Goal: Book appointment/travel/reservation

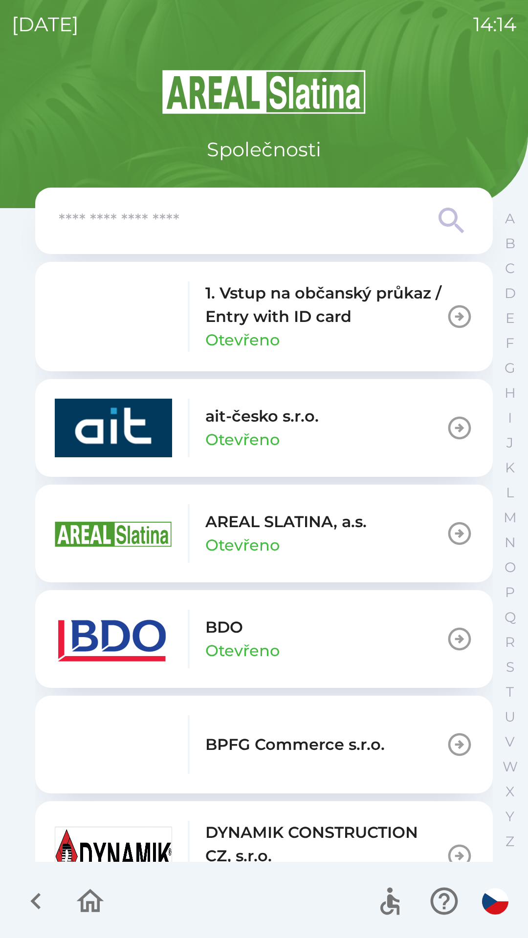
click at [308, 630] on button "BDO Otevřeno" at bounding box center [263, 639] width 457 height 98
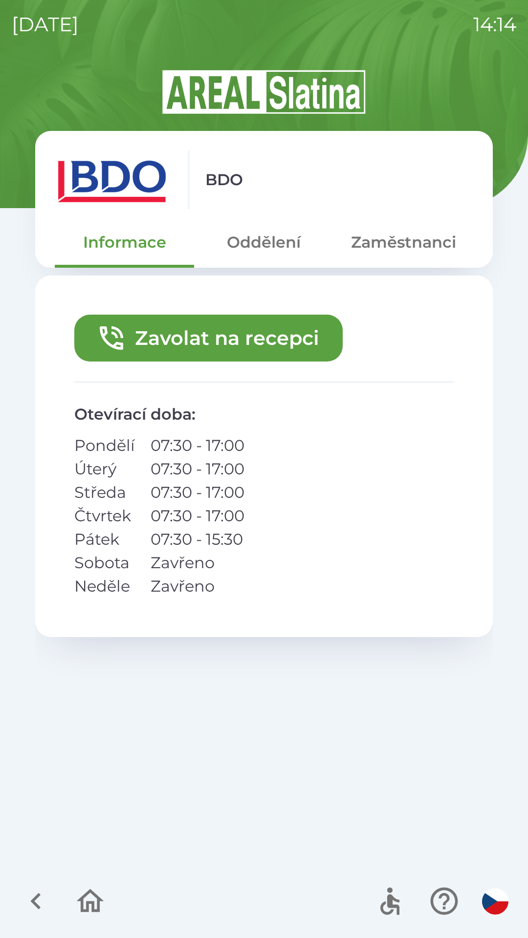
click at [417, 251] on button "Zaměstnanci" at bounding box center [403, 242] width 139 height 35
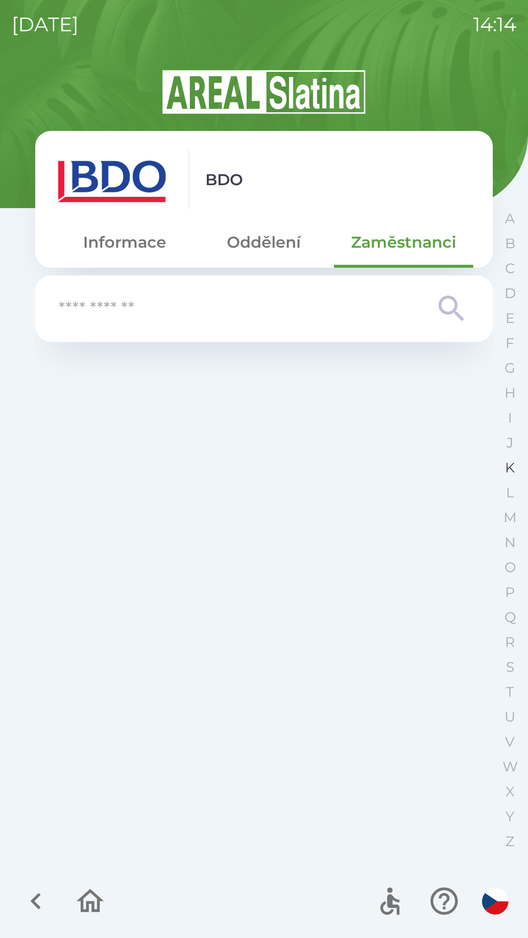
click at [507, 469] on p "K" at bounding box center [510, 467] width 10 height 17
click at [245, 311] on input "text" at bounding box center [244, 309] width 371 height 27
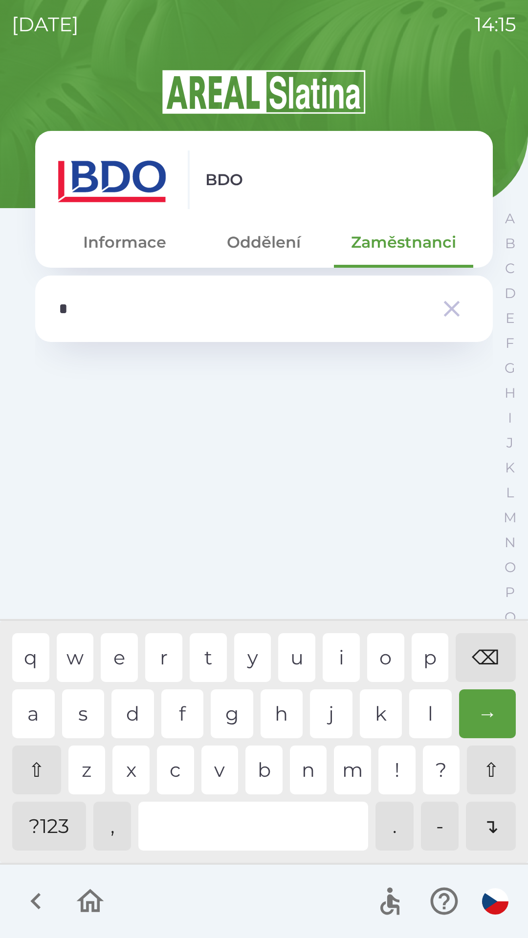
click at [404, 724] on div "a s d f g h j k l →" at bounding box center [263, 713] width 503 height 49
click at [338, 654] on div "i" at bounding box center [340, 657] width 37 height 49
click at [423, 716] on div "l" at bounding box center [430, 713] width 43 height 49
click at [486, 657] on div "⌫" at bounding box center [485, 657] width 60 height 49
click at [485, 657] on div "⌫" at bounding box center [485, 657] width 60 height 49
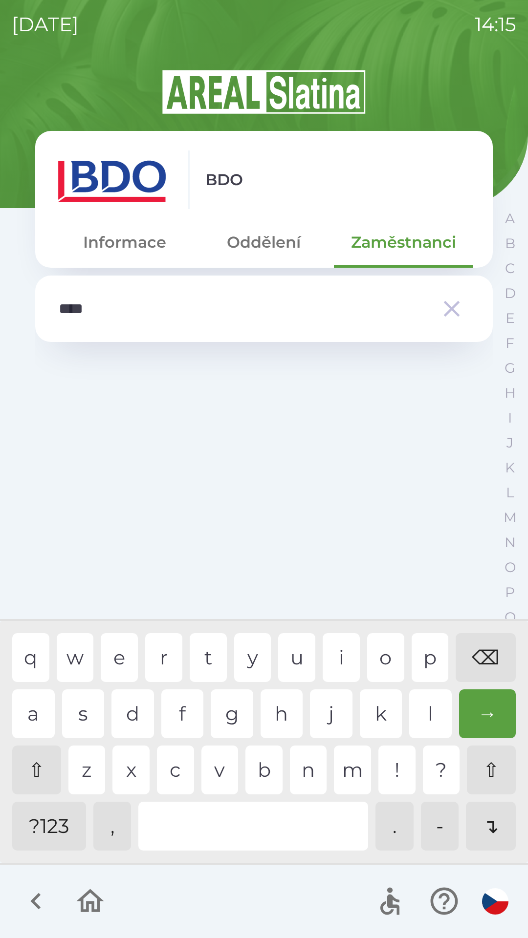
type input "*****"
click at [37, 895] on icon "button" at bounding box center [36, 901] width 33 height 33
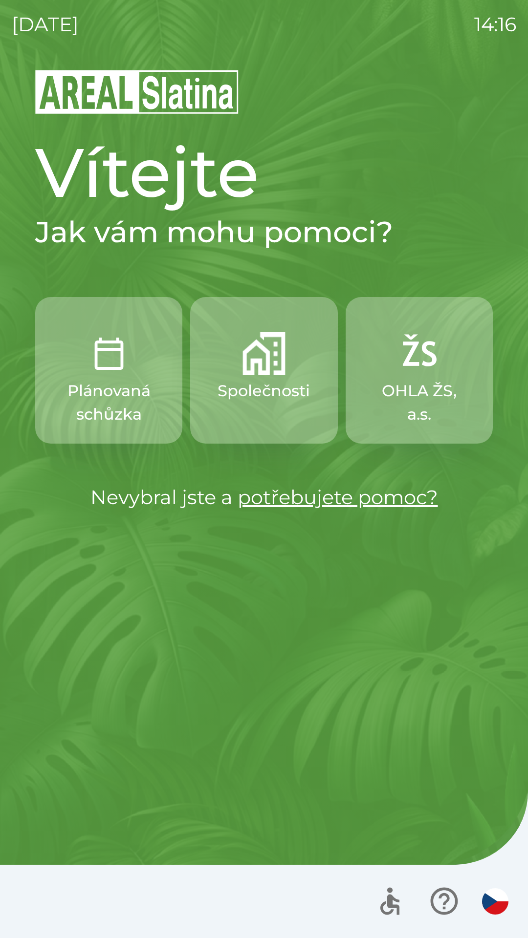
click at [257, 394] on p "Společnosti" at bounding box center [263, 390] width 92 height 23
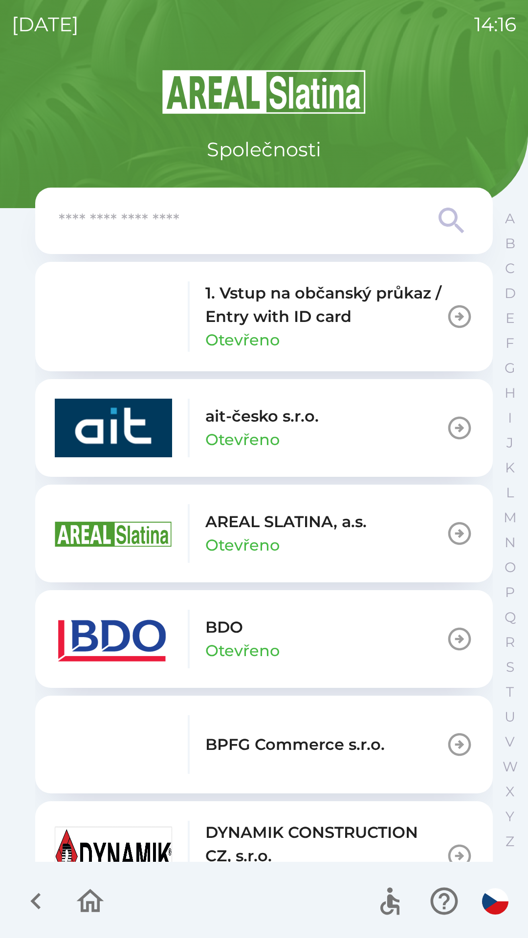
click at [384, 635] on button "BDO Otevřeno" at bounding box center [263, 639] width 457 height 98
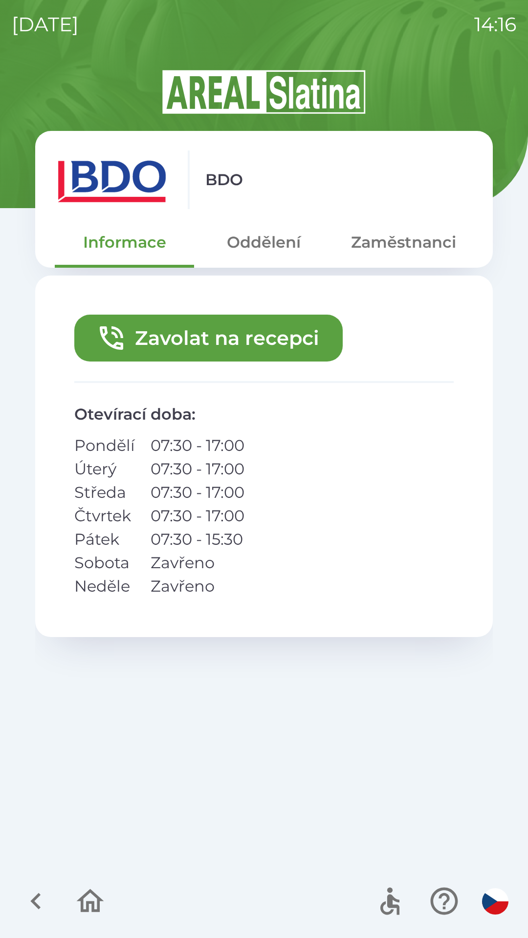
click at [225, 337] on button "Zavolat na recepci" at bounding box center [208, 338] width 268 height 47
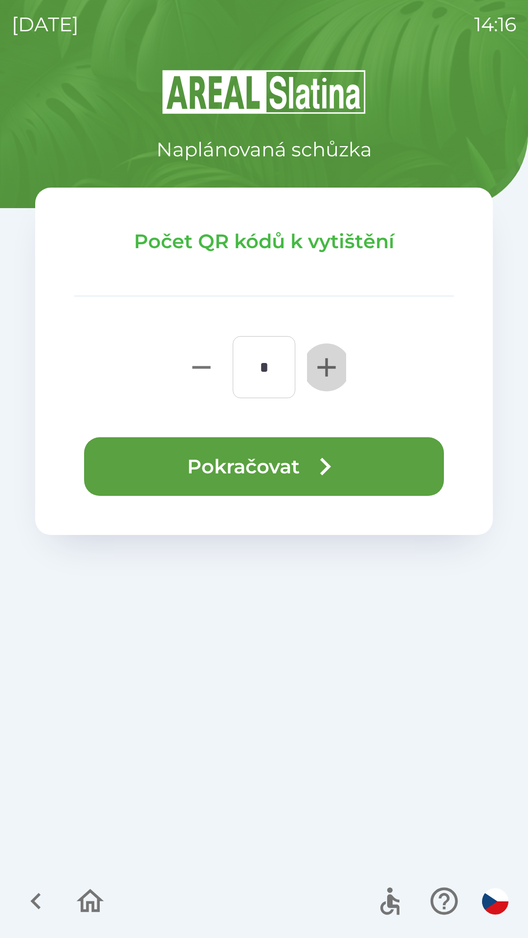
click at [323, 368] on icon "button" at bounding box center [326, 367] width 18 height 18
type input "*"
click at [276, 467] on button "Pokračovat" at bounding box center [264, 466] width 360 height 59
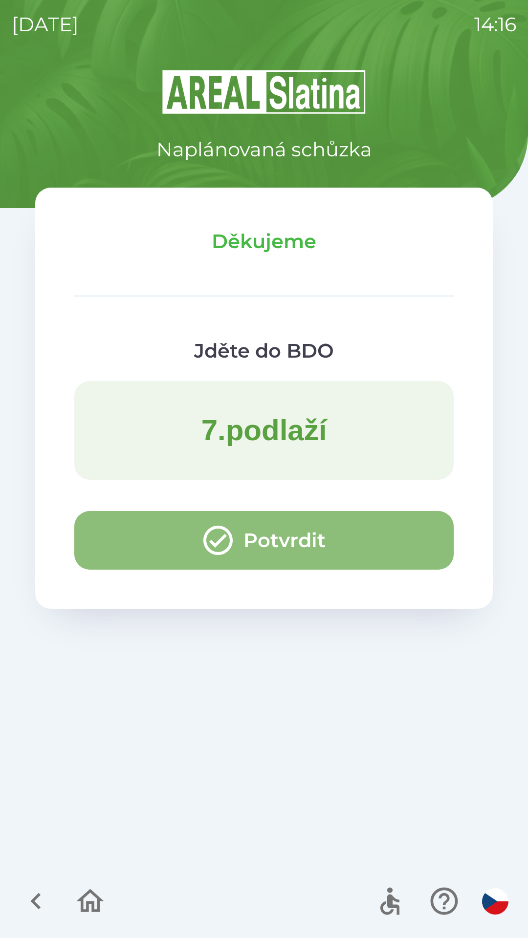
click at [187, 540] on button "Potvrdit" at bounding box center [263, 540] width 379 height 59
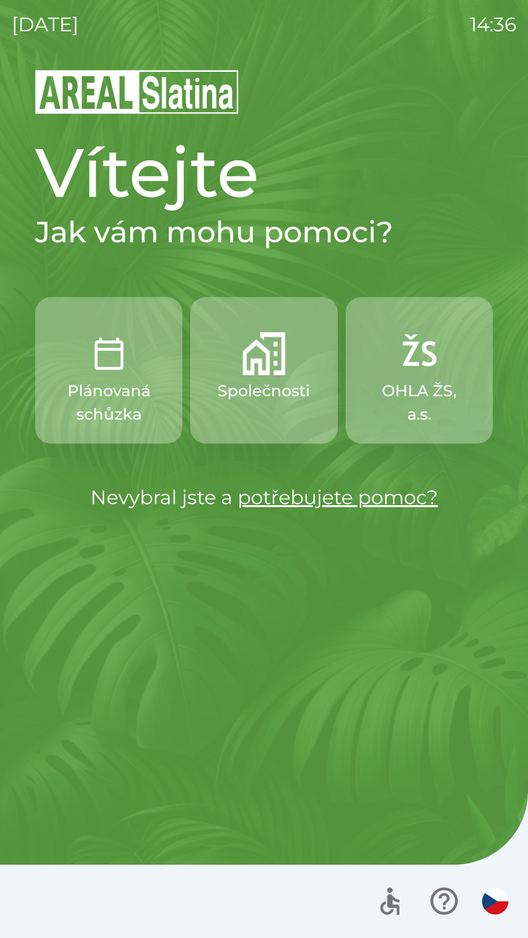
click at [248, 358] on img "button" at bounding box center [263, 353] width 43 height 43
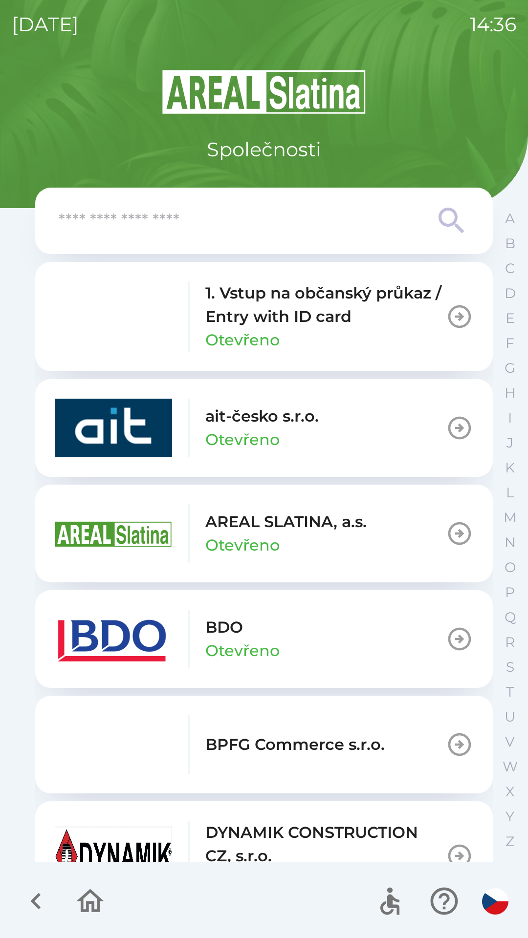
click at [446, 534] on icon "button" at bounding box center [459, 533] width 27 height 27
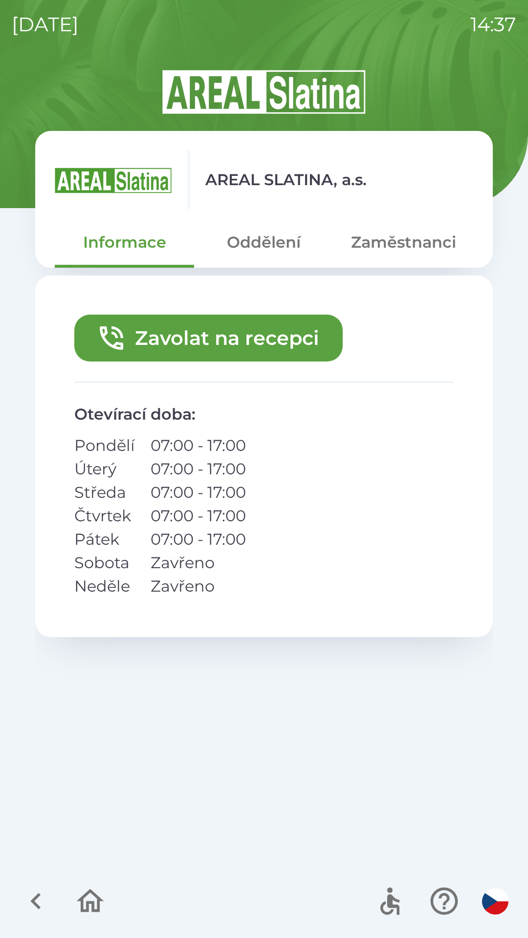
click at [208, 336] on button "Zavolat na recepci" at bounding box center [208, 338] width 268 height 47
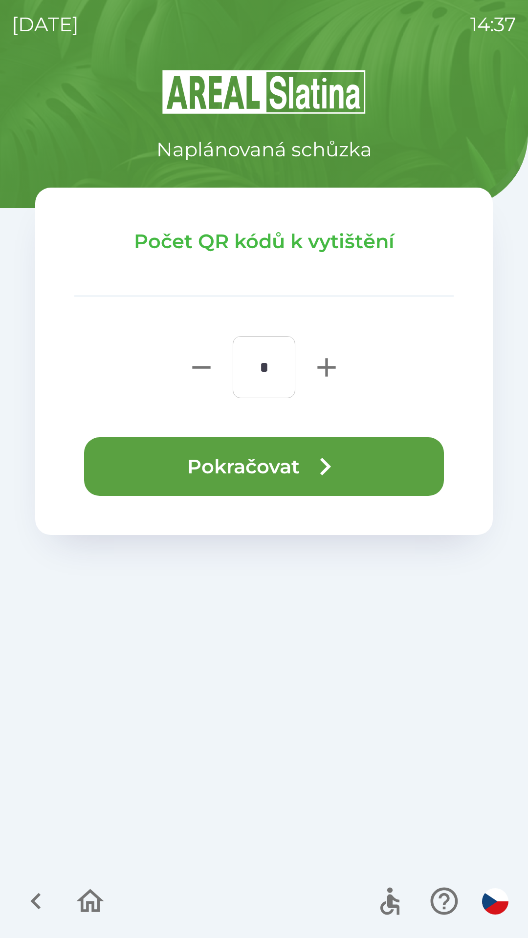
click at [248, 465] on button "Pokračovat" at bounding box center [264, 466] width 360 height 59
